Goal: Navigation & Orientation: Understand site structure

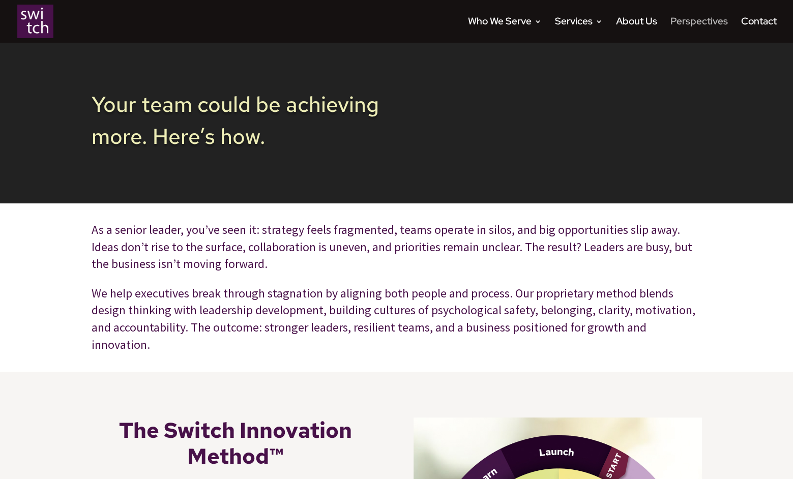
click at [693, 28] on link "Perspectives" at bounding box center [698, 30] width 57 height 25
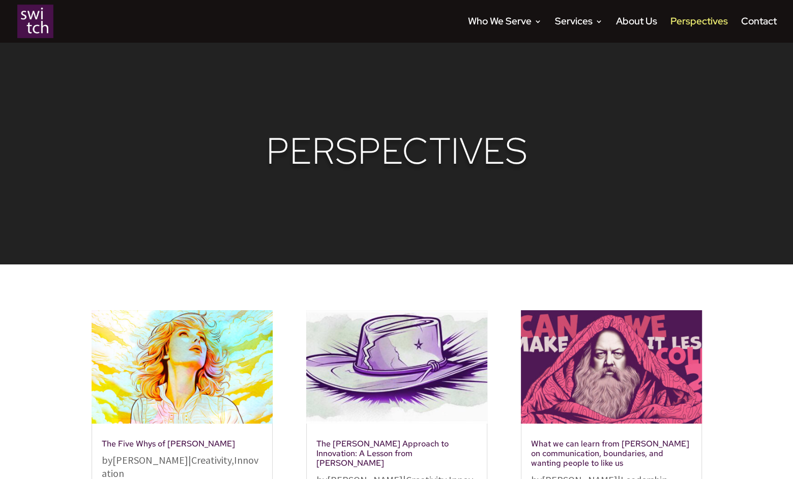
click at [32, 19] on img at bounding box center [35, 22] width 36 height 34
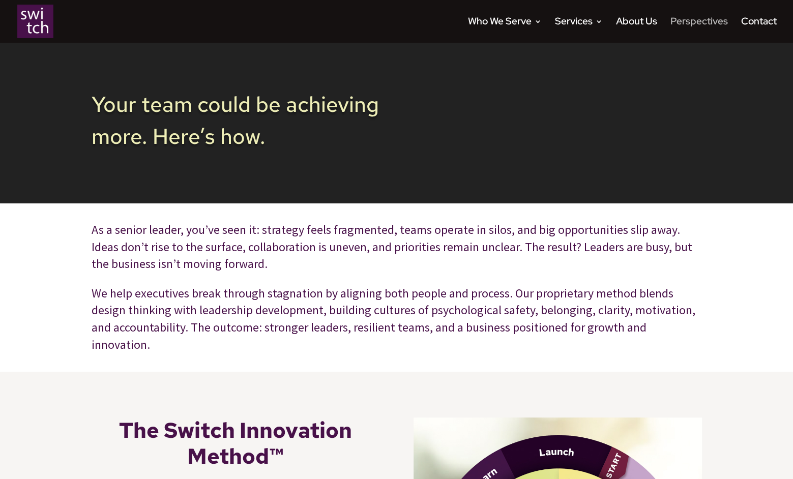
click at [679, 26] on link "Perspectives" at bounding box center [698, 30] width 57 height 25
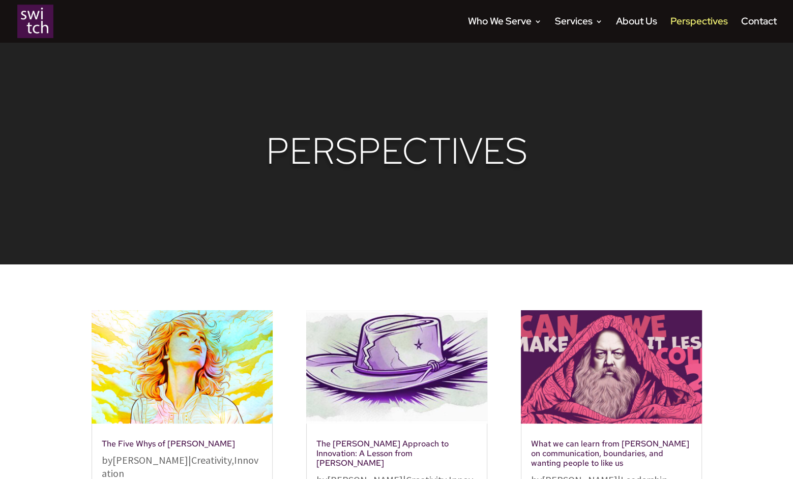
click at [35, 13] on img at bounding box center [35, 22] width 36 height 34
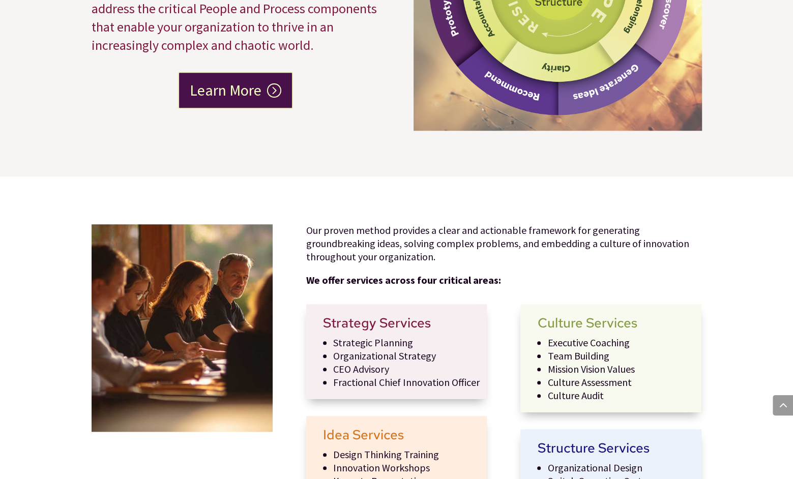
scroll to position [581, 0]
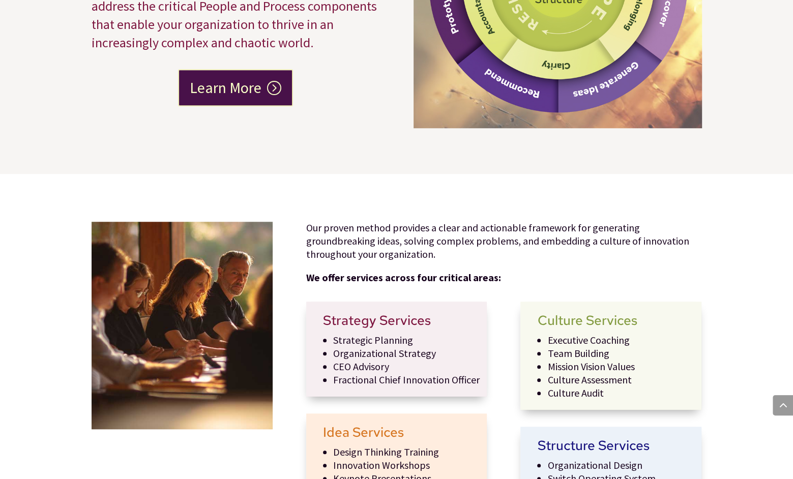
click at [393, 365] on li "CEO Advisory" at bounding box center [410, 366] width 154 height 13
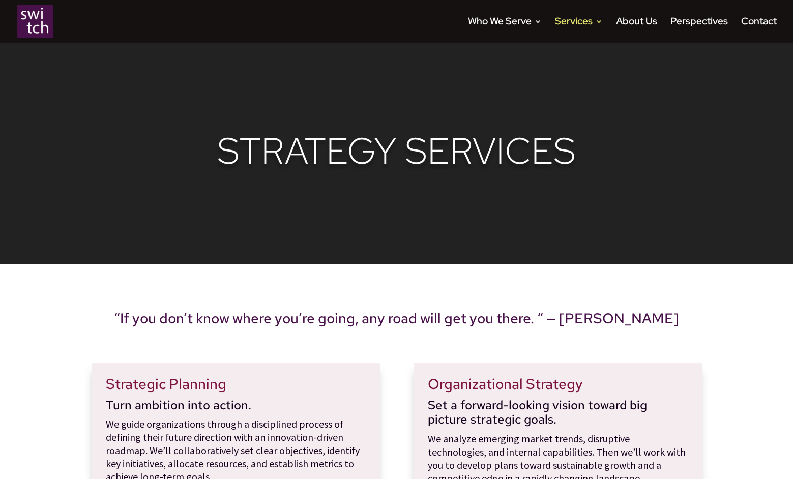
click at [37, 27] on img at bounding box center [35, 22] width 36 height 34
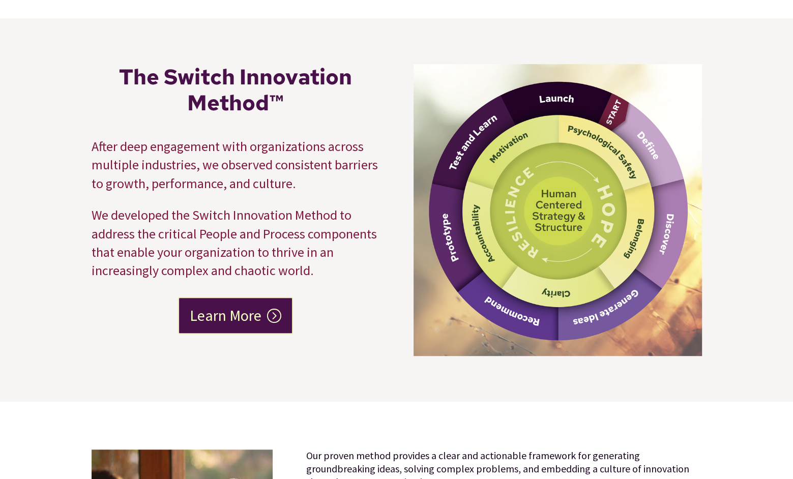
scroll to position [375, 0]
